Goal: Check status: Check status

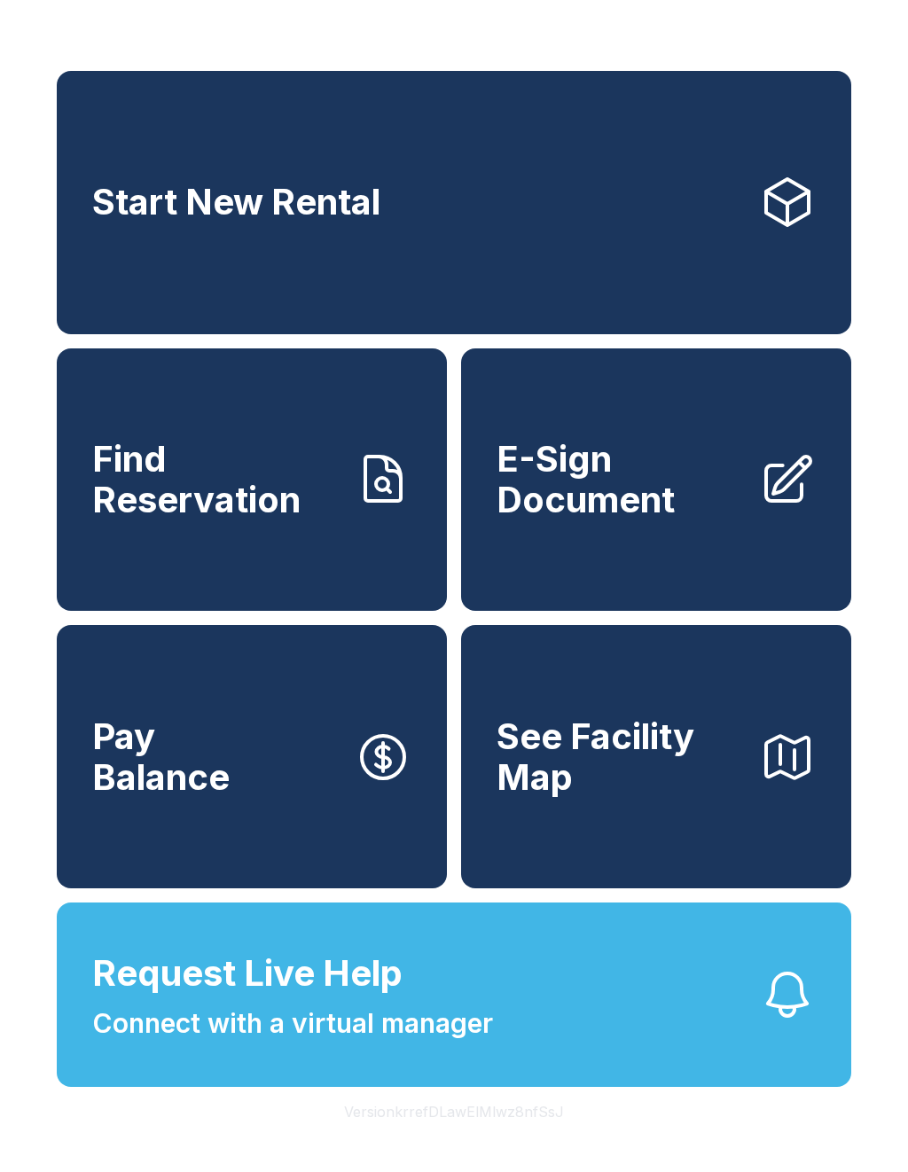
click at [332, 488] on span "Find Reservation" at bounding box center [216, 479] width 248 height 81
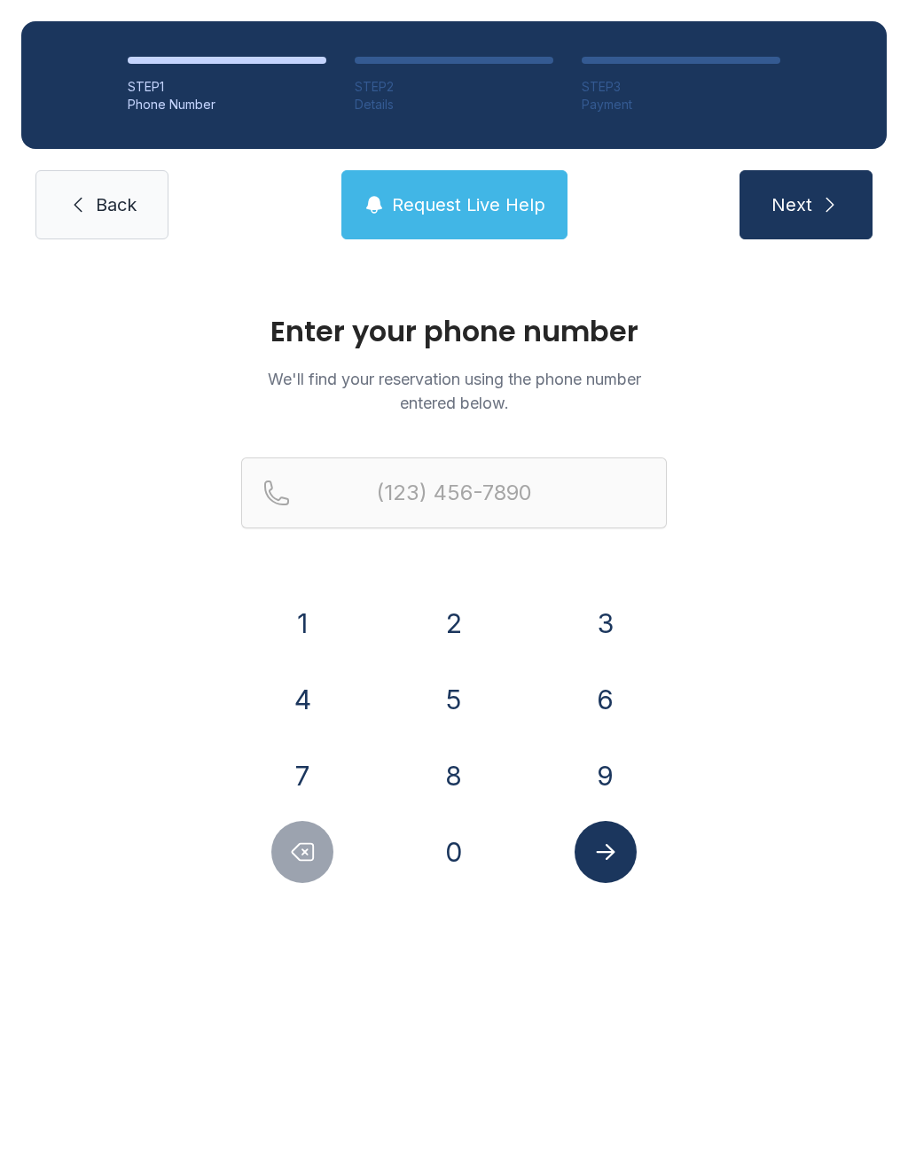
click at [605, 694] on button "6" at bounding box center [606, 700] width 62 height 62
click at [327, 637] on button "1" at bounding box center [302, 623] width 62 height 62
click at [467, 693] on button "5" at bounding box center [454, 700] width 62 height 62
click at [606, 772] on button "9" at bounding box center [606, 776] width 62 height 62
click at [314, 772] on button "7" at bounding box center [302, 776] width 62 height 62
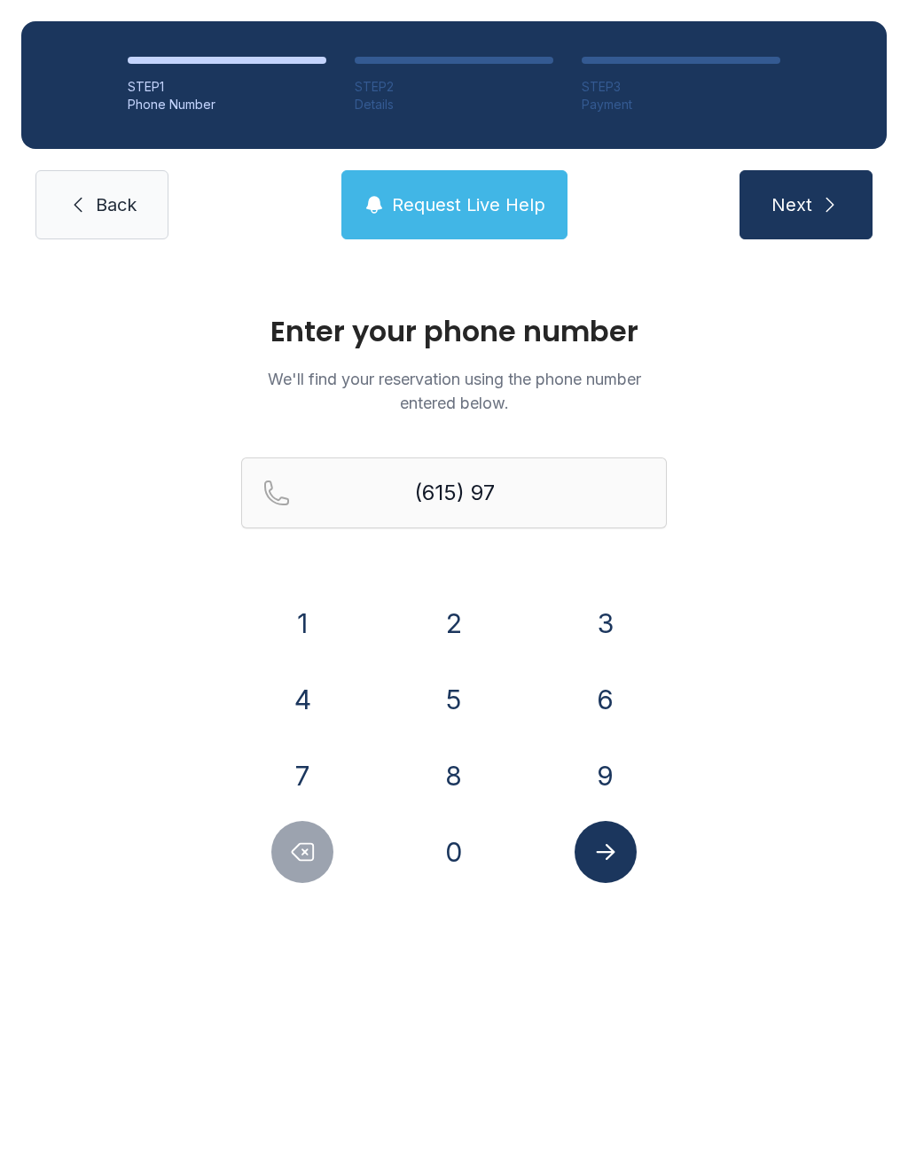
click at [450, 836] on button "0" at bounding box center [454, 852] width 62 height 62
click at [587, 774] on button "9" at bounding box center [606, 776] width 62 height 62
click at [462, 836] on button "0" at bounding box center [454, 852] width 62 height 62
click at [597, 764] on button "9" at bounding box center [606, 776] width 62 height 62
click at [314, 611] on button "1" at bounding box center [302, 623] width 62 height 62
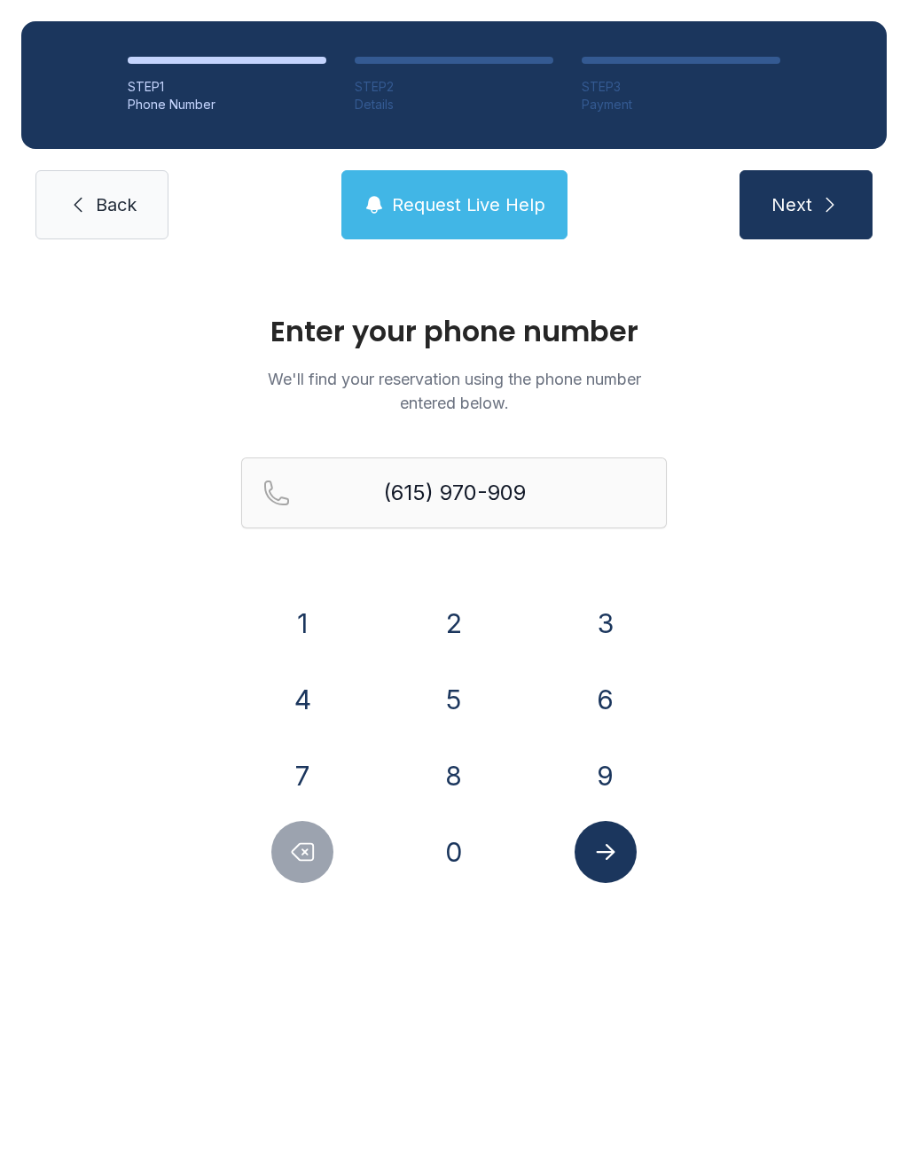
type input "[PHONE_NUMBER]"
click at [608, 842] on icon "Submit lookup form" at bounding box center [605, 852] width 27 height 27
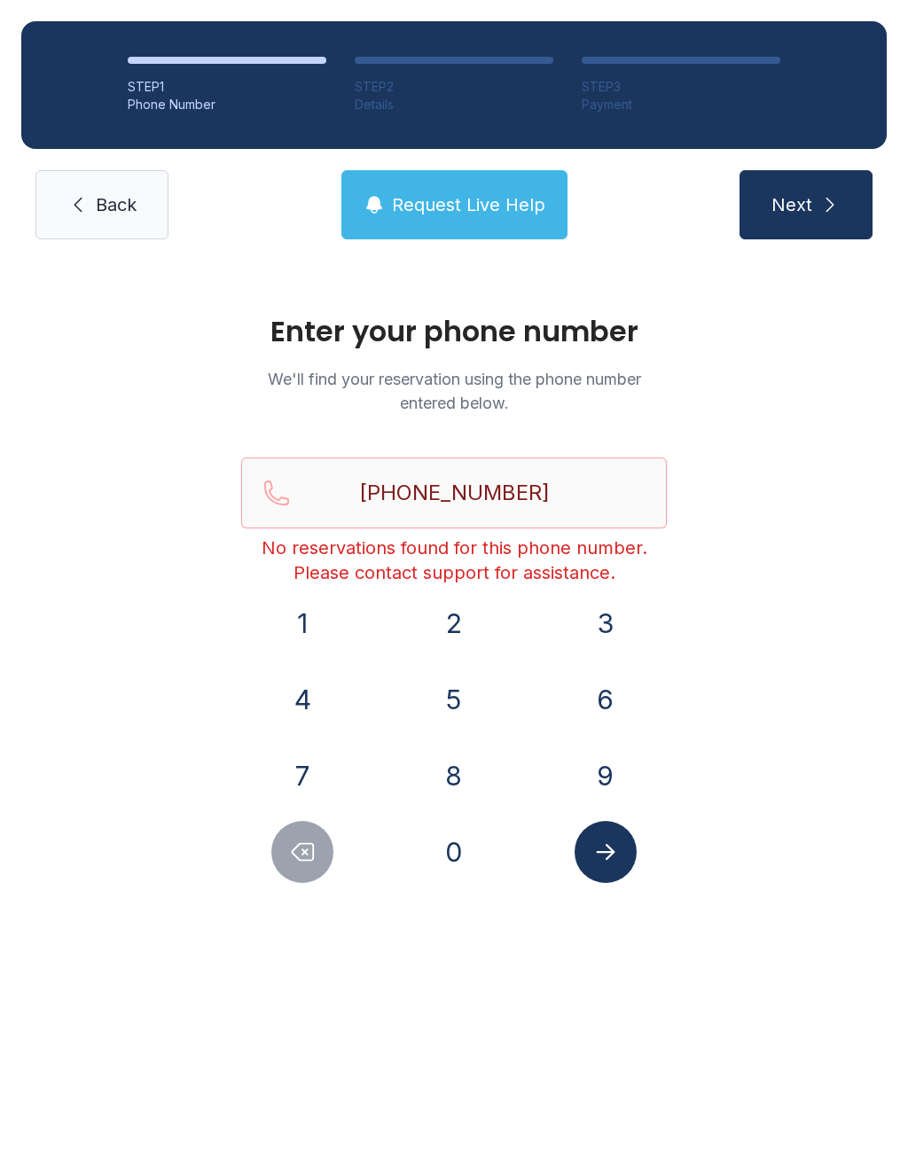
click at [803, 193] on span "Next" at bounding box center [792, 204] width 41 height 25
click at [469, 215] on span "Request Live Help" at bounding box center [468, 204] width 153 height 25
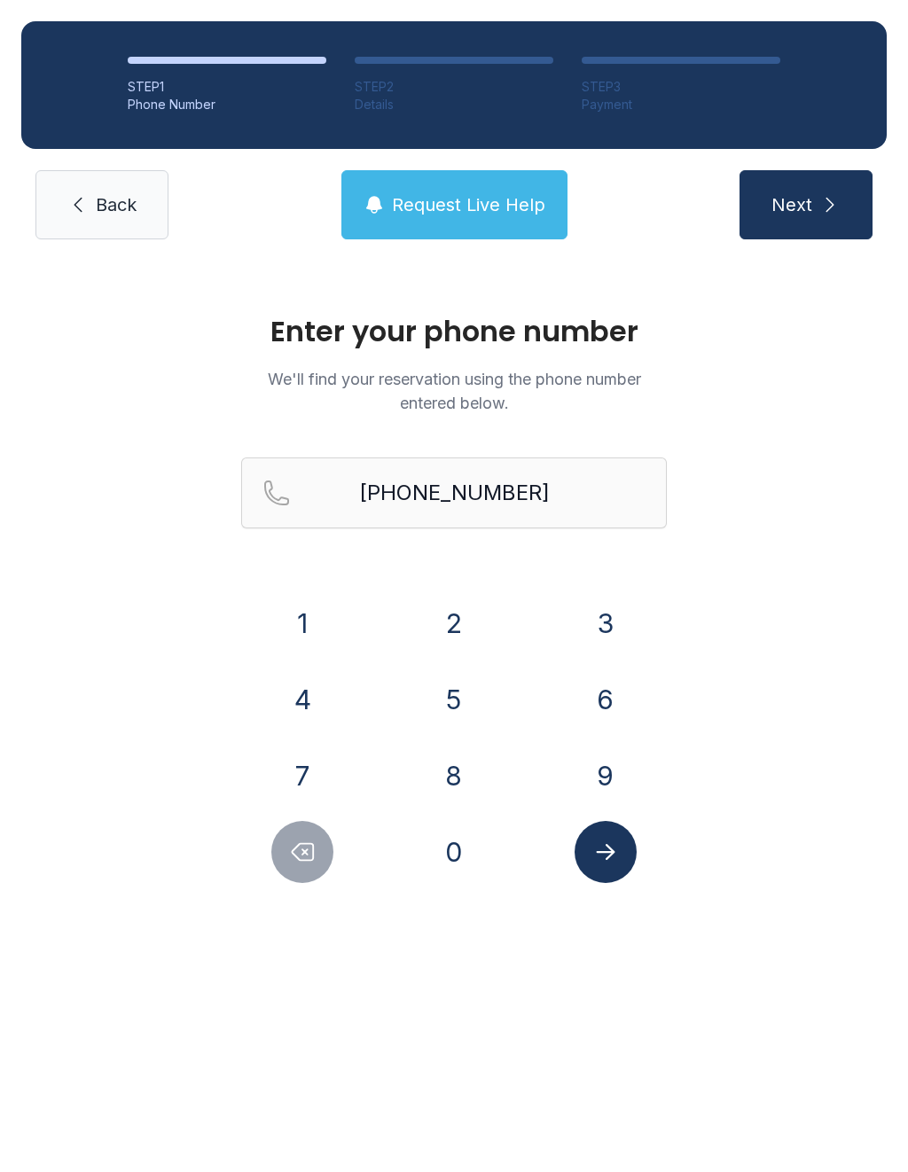
click at [466, 631] on button "2" at bounding box center [454, 623] width 62 height 62
click at [534, 203] on span "Request Live Help" at bounding box center [468, 204] width 153 height 25
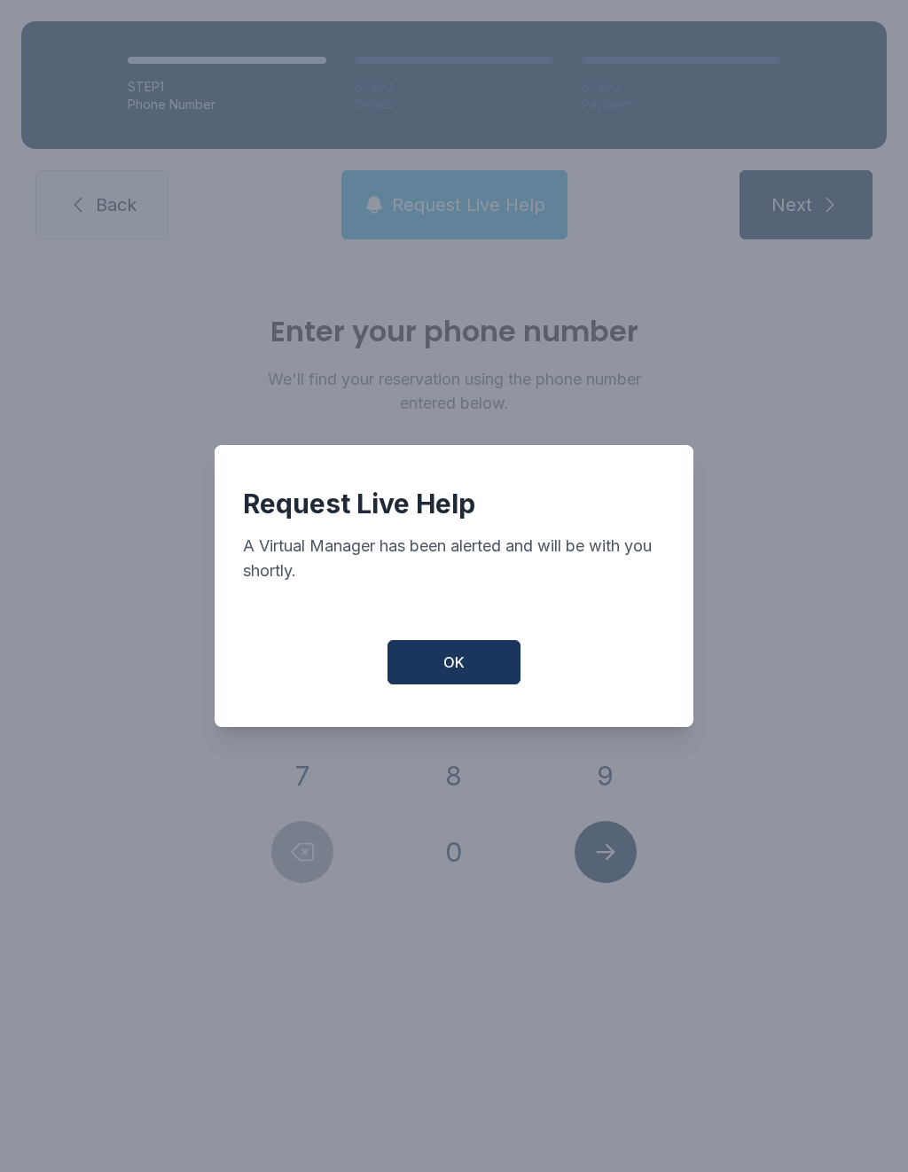
click at [477, 659] on button "OK" at bounding box center [454, 662] width 133 height 44
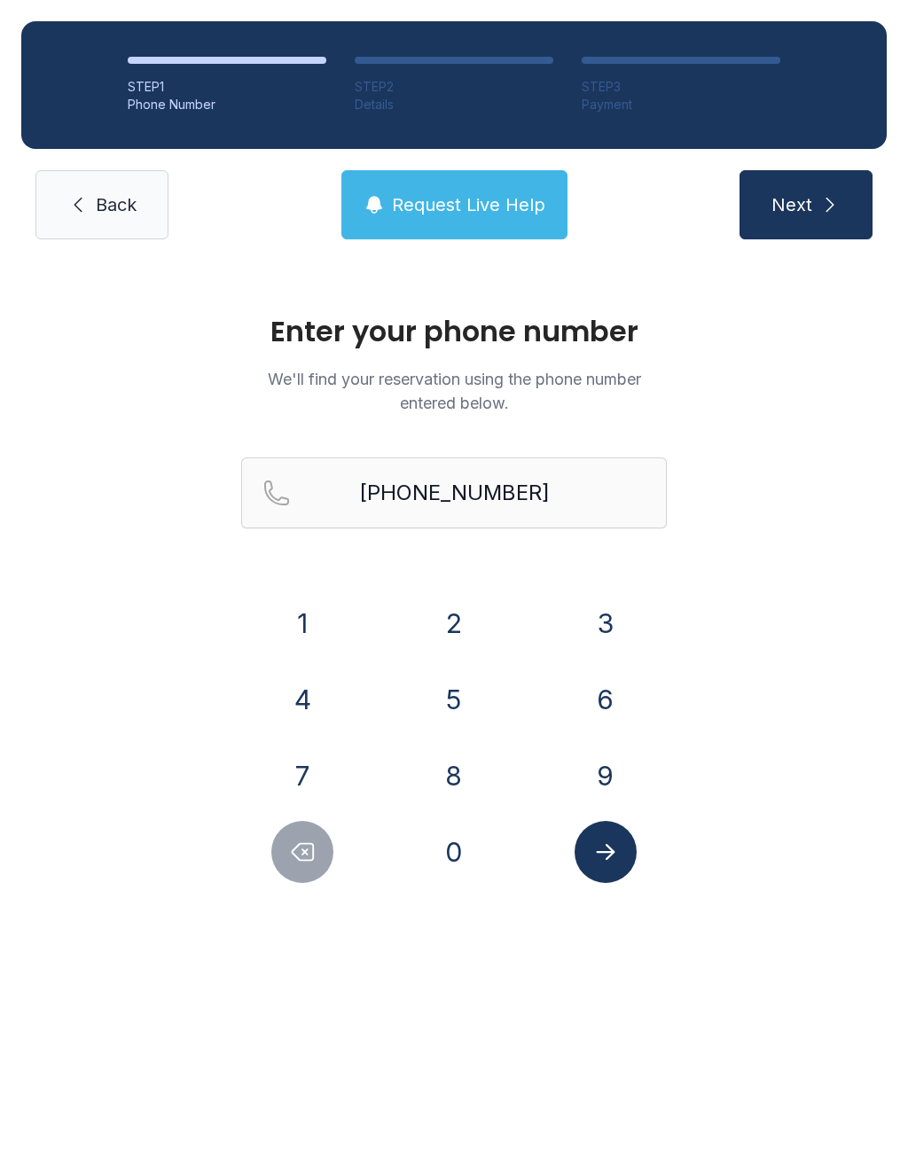
click at [477, 200] on span "Request Live Help" at bounding box center [468, 204] width 153 height 25
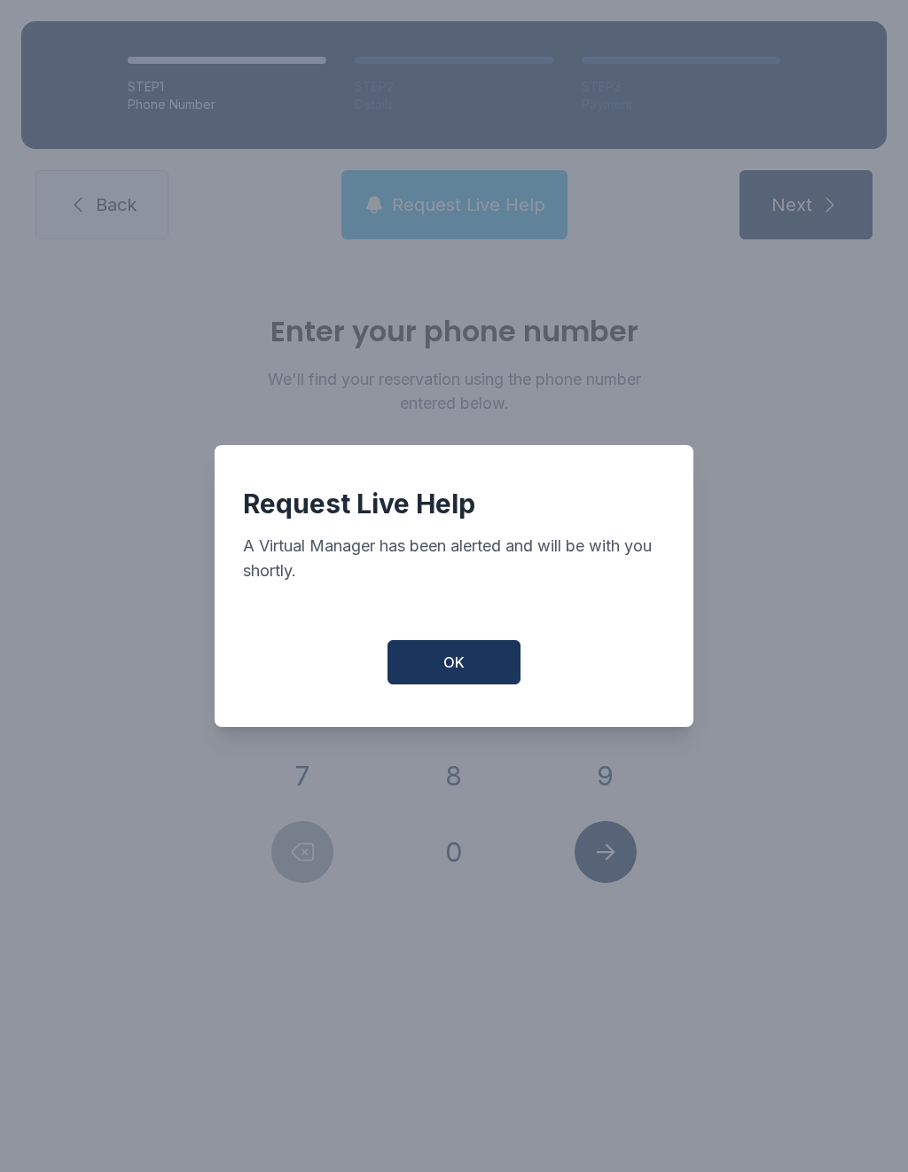
click at [477, 678] on button "OK" at bounding box center [454, 662] width 133 height 44
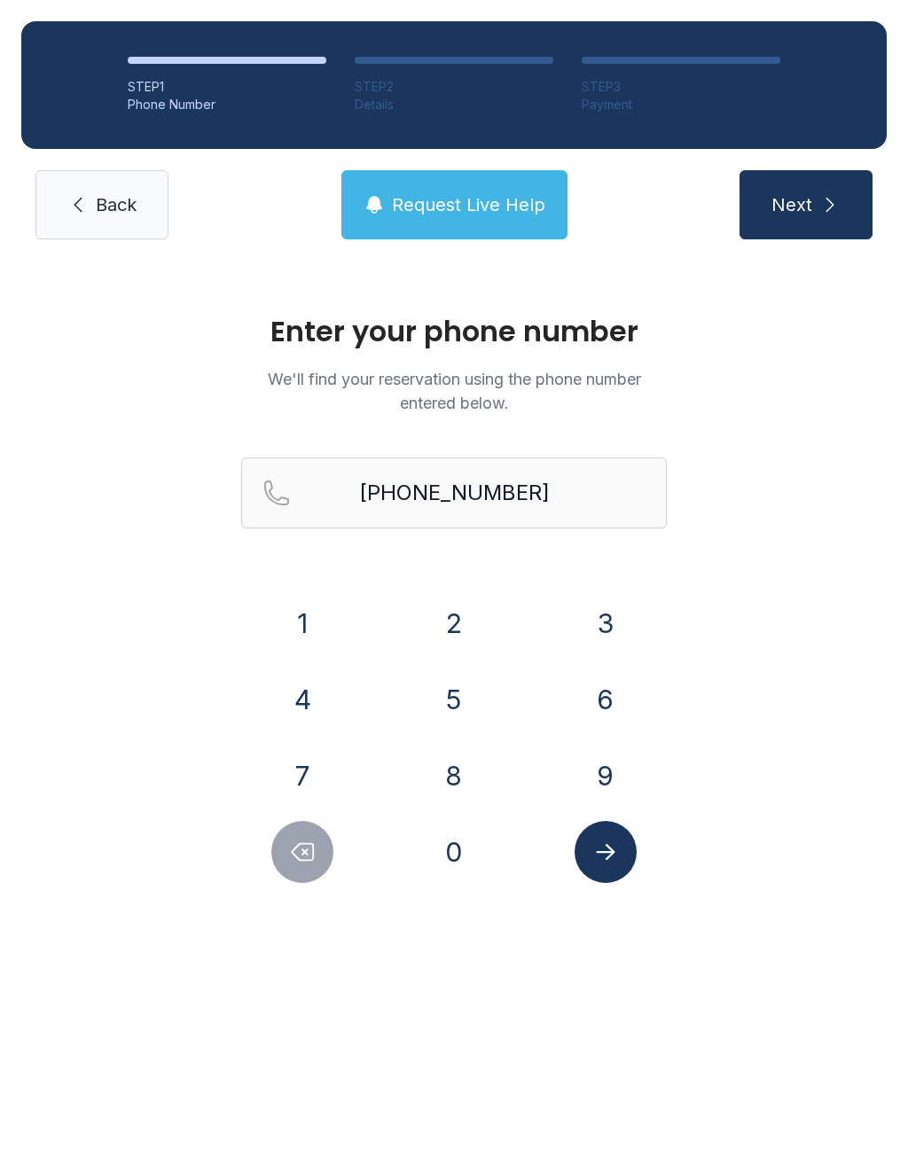
click at [521, 191] on button "Request Live Help" at bounding box center [454, 204] width 226 height 69
